Goal: Download file/media

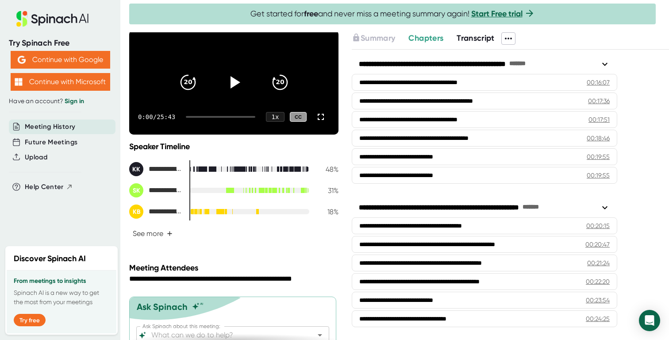
scroll to position [98, 0]
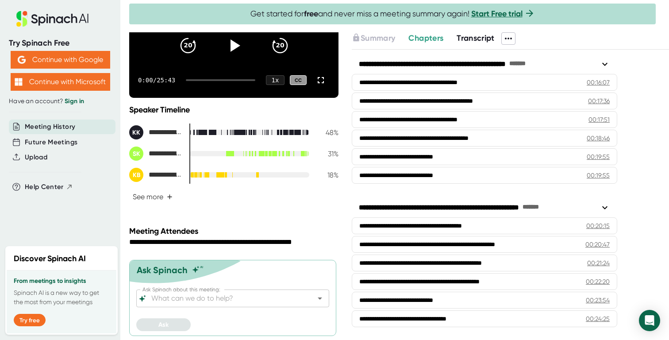
click at [509, 39] on icon at bounding box center [508, 38] width 11 height 11
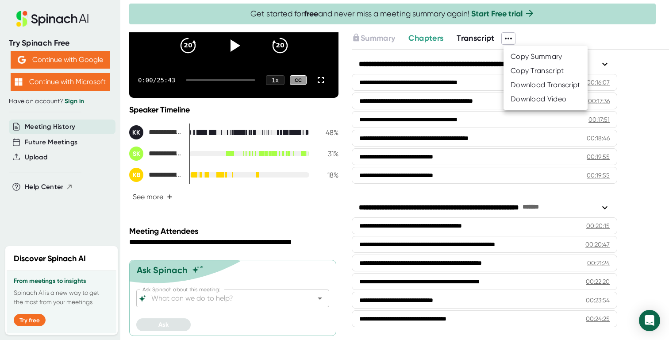
click at [529, 88] on div "Download Transcript" at bounding box center [546, 85] width 70 height 9
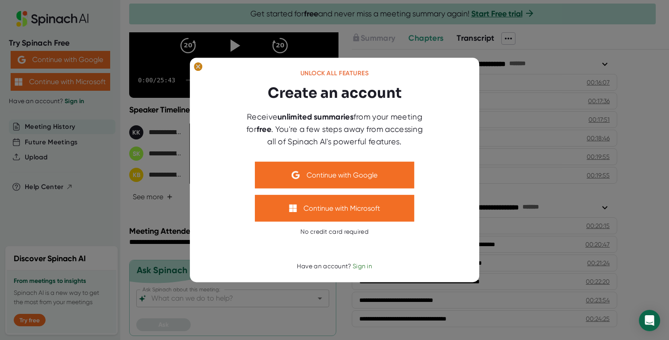
click at [202, 69] on icon at bounding box center [198, 66] width 9 height 9
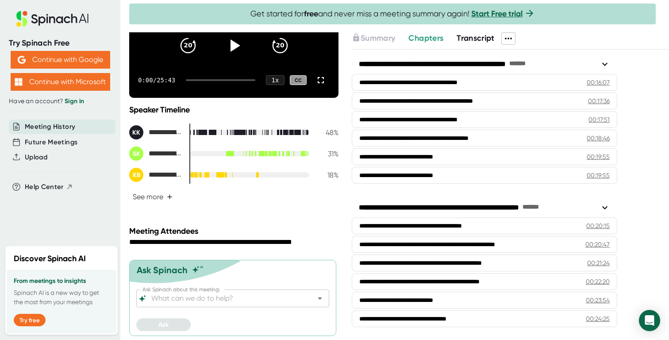
click at [511, 37] on icon at bounding box center [508, 38] width 11 height 11
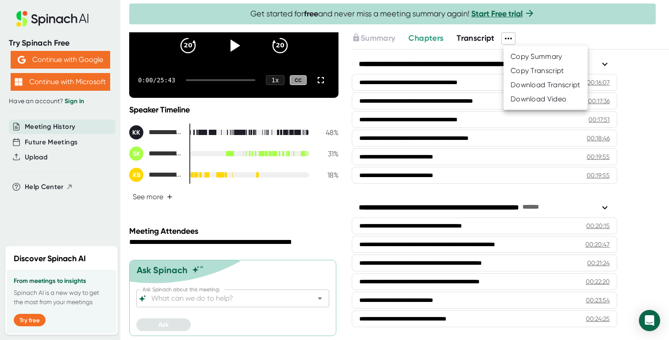
click at [527, 73] on div "Copy Transcript" at bounding box center [538, 70] width 54 height 9
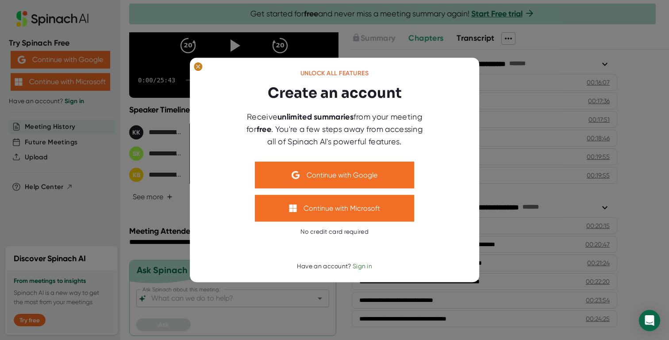
click at [200, 69] on ellipse at bounding box center [198, 66] width 8 height 9
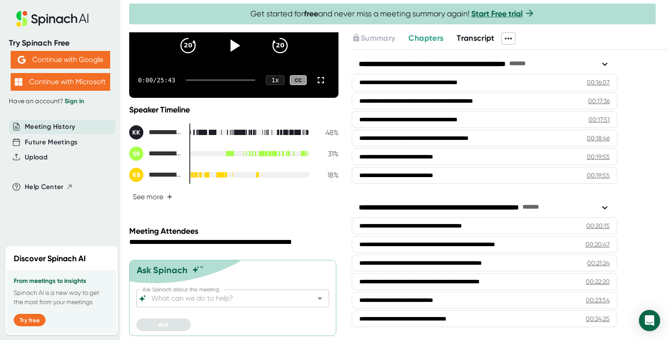
click at [506, 39] on icon at bounding box center [508, 38] width 11 height 11
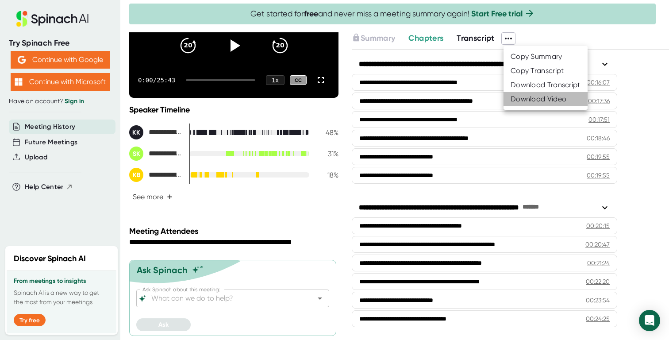
click at [530, 98] on div "Download Video" at bounding box center [539, 99] width 56 height 9
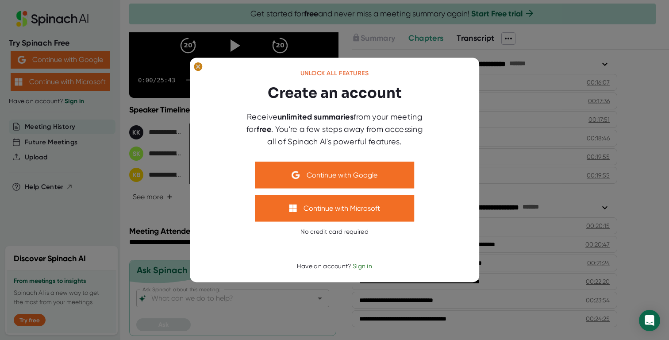
click at [199, 70] on ellipse at bounding box center [198, 66] width 8 height 9
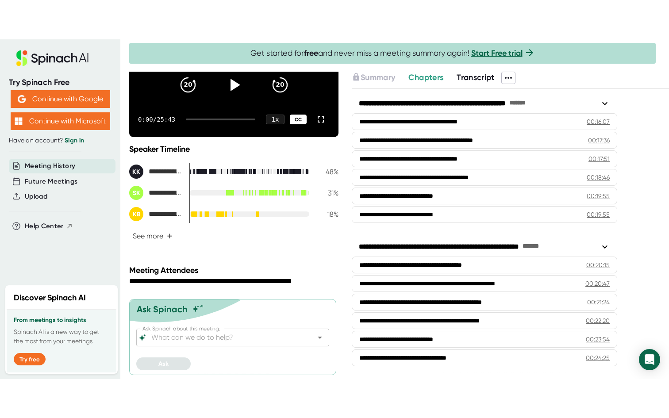
scroll to position [0, 0]
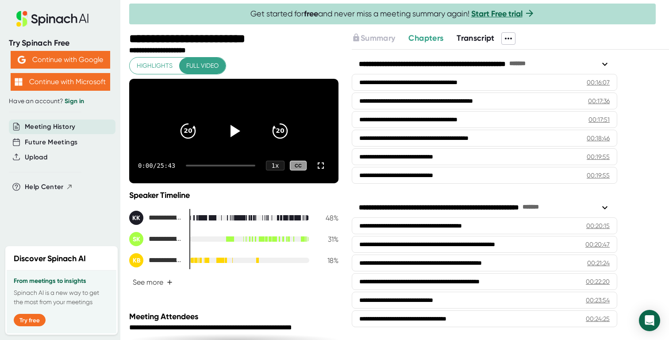
click at [305, 110] on video at bounding box center [233, 131] width 209 height 105
click at [321, 171] on icon at bounding box center [320, 165] width 11 height 11
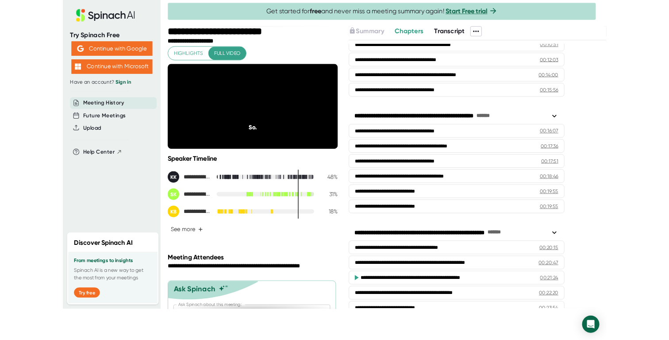
scroll to position [375, 0]
